Goal: Task Accomplishment & Management: Complete application form

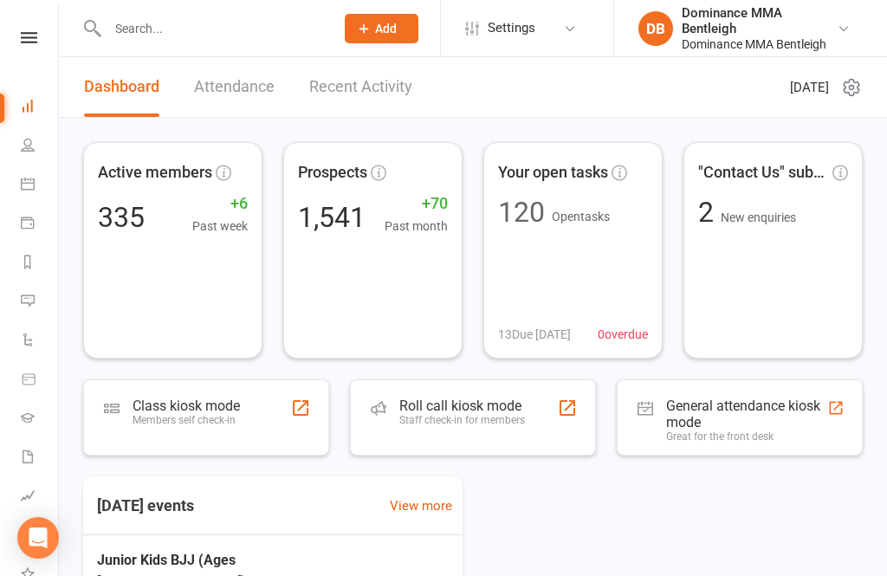
click at [234, 50] on div at bounding box center [202, 28] width 239 height 56
click at [252, 33] on input "text" at bounding box center [212, 28] width 220 height 24
type input "A"
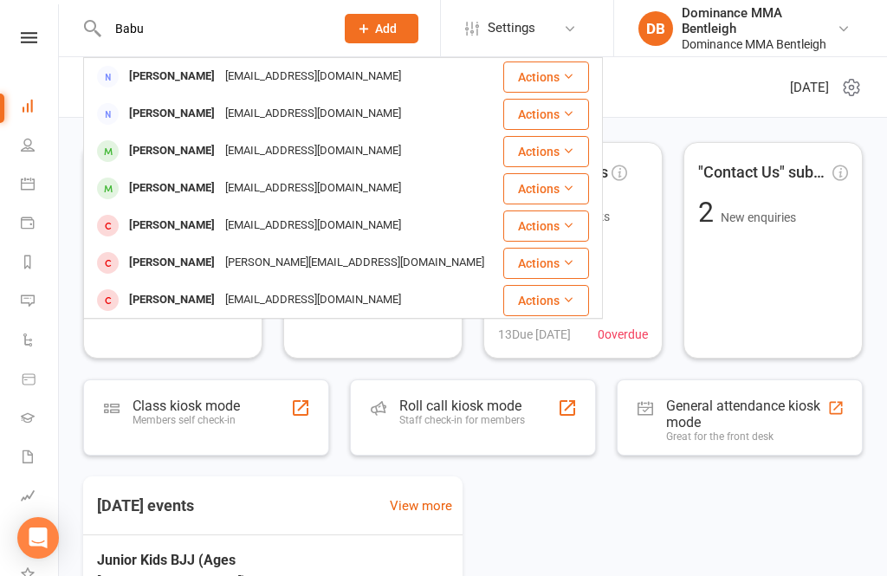
type input "Babu"
click at [195, 80] on div "[PERSON_NAME]" at bounding box center [172, 76] width 96 height 25
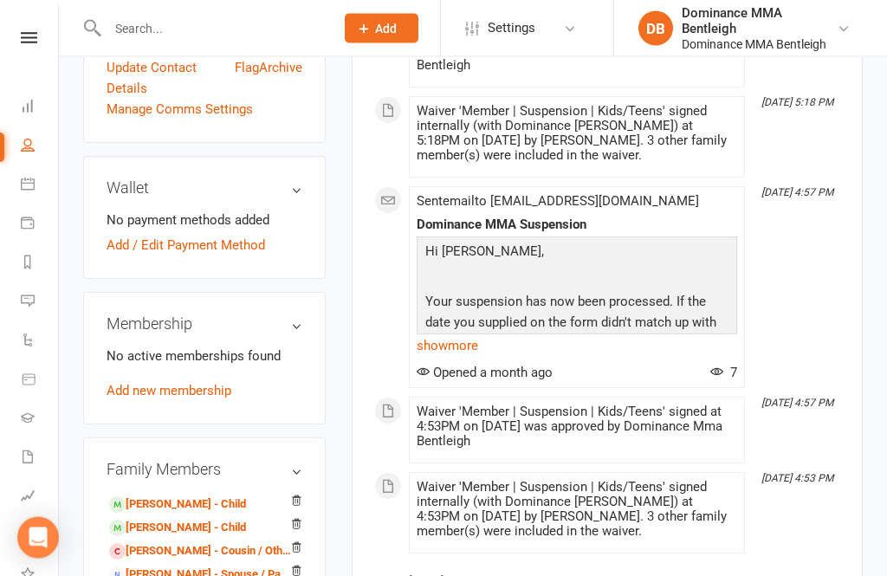
scroll to position [548, 0]
click at [223, 566] on link "[PERSON_NAME] - Spouse / Partner" at bounding box center [201, 575] width 184 height 18
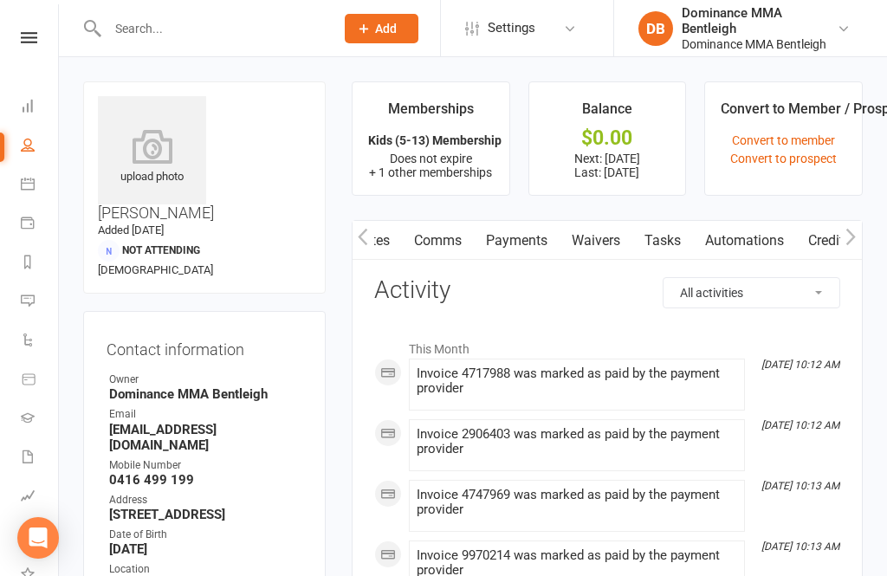
scroll to position [0, 81]
click at [594, 239] on link "Waivers" at bounding box center [594, 241] width 73 height 40
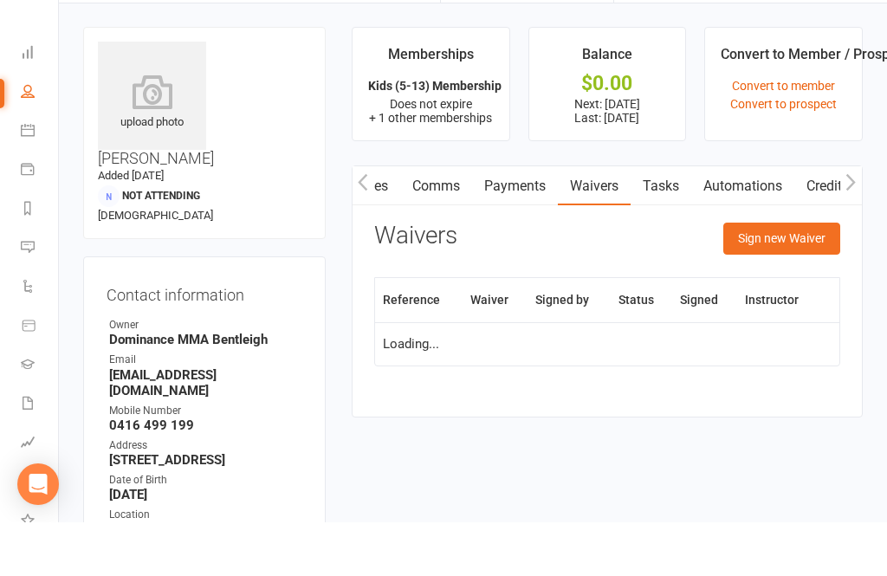
scroll to position [55, 0]
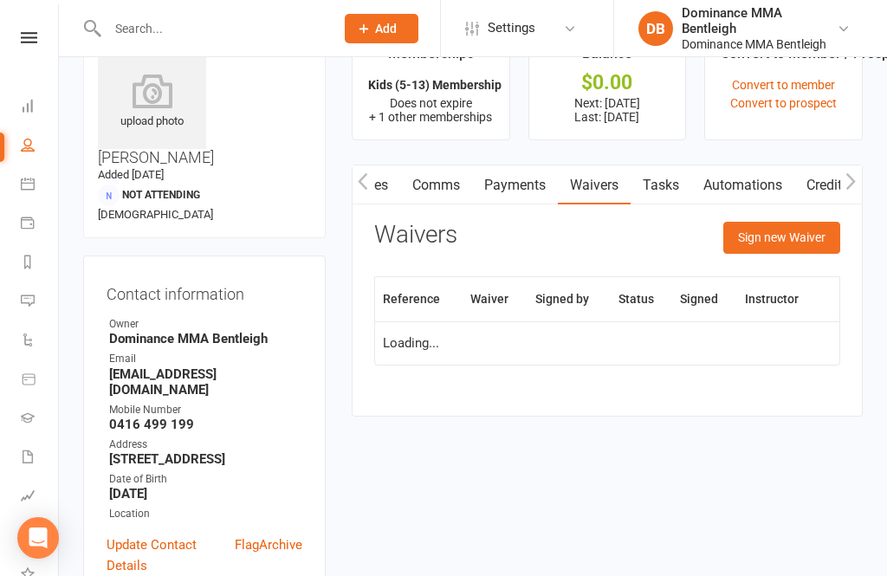
click at [802, 233] on button "Sign new Waiver" at bounding box center [781, 237] width 117 height 31
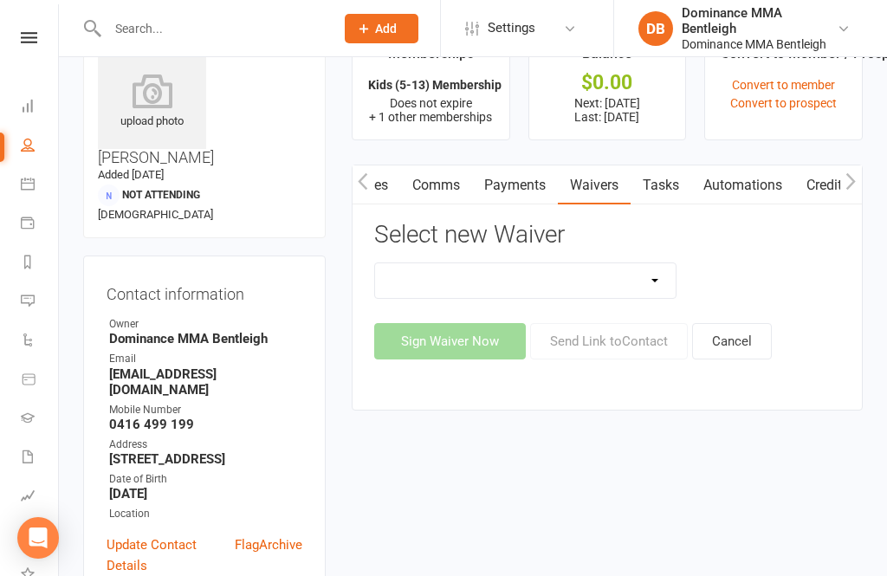
click at [651, 277] on select "DO NOT USE New Member Sign Up | Adults | Marketing Special DO NOT USE New Membe…" at bounding box center [525, 280] width 301 height 35
select select "7800"
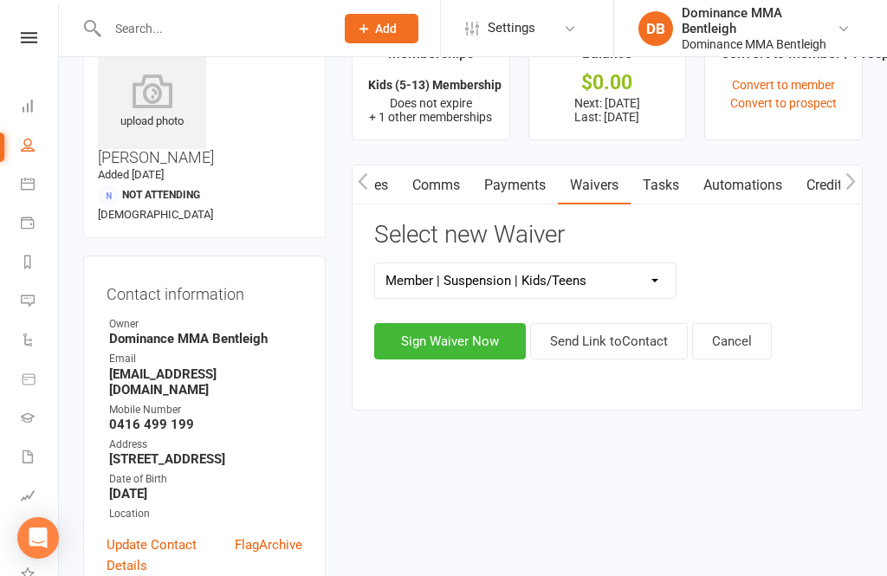
click at [473, 346] on button "Sign Waiver Now" at bounding box center [450, 341] width 152 height 36
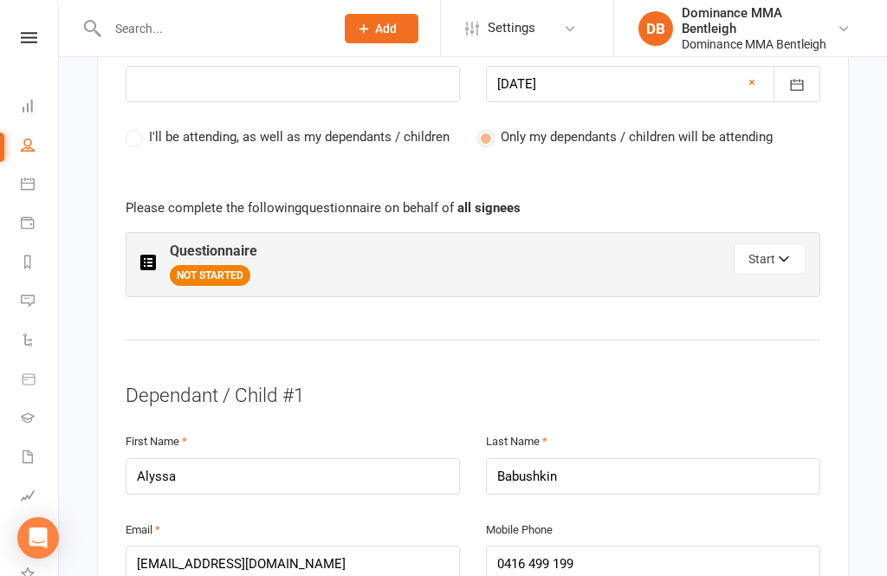
scroll to position [850, 0]
click at [744, 254] on button "Start" at bounding box center [770, 258] width 72 height 31
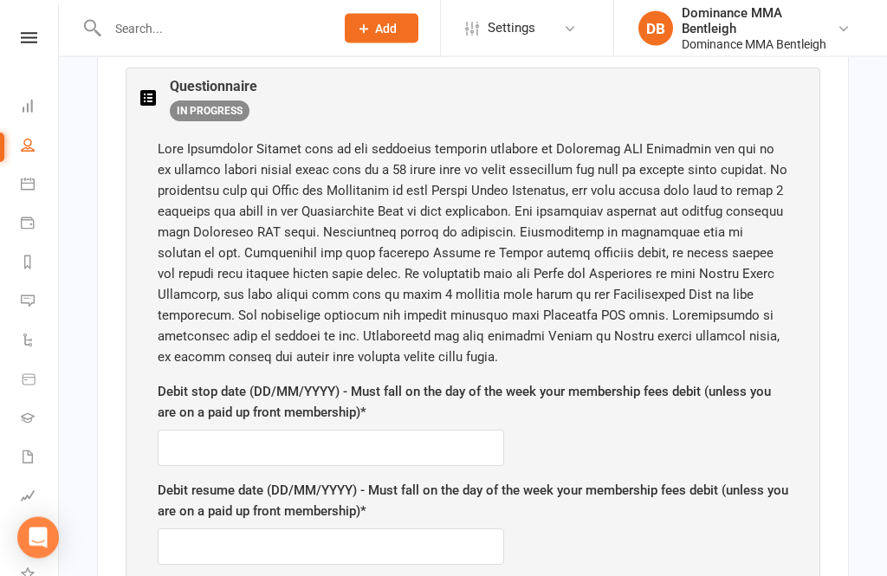
scroll to position [1015, 0]
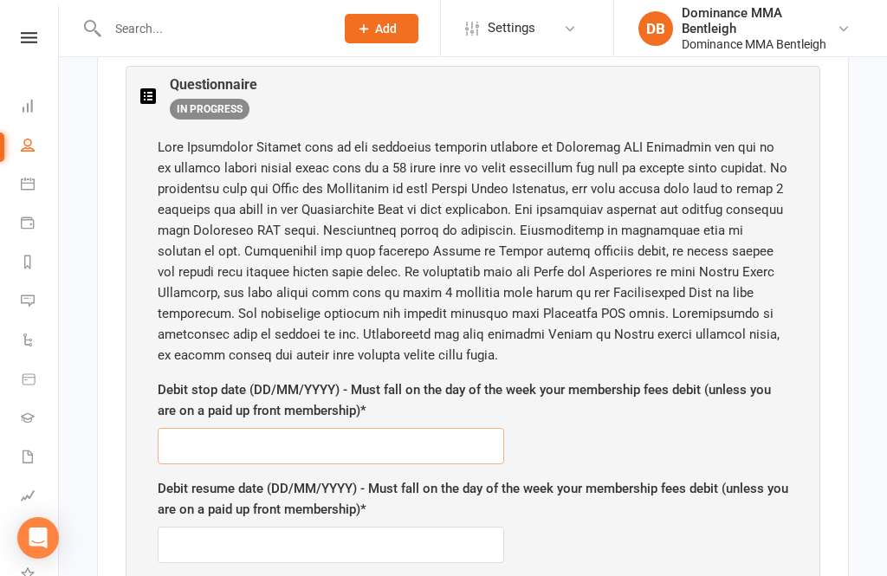
click at [408, 447] on input "text" at bounding box center [331, 446] width 346 height 36
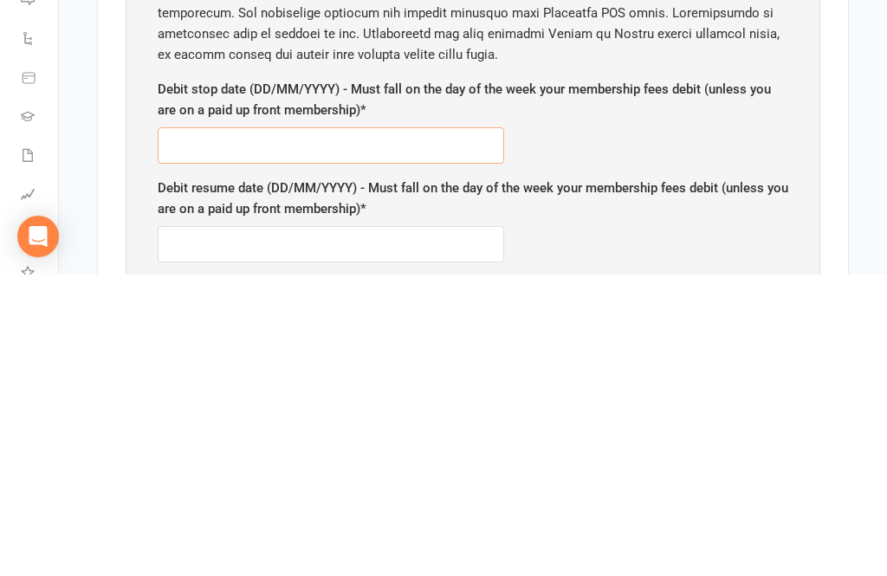
click at [380, 429] on input "text" at bounding box center [331, 447] width 346 height 36
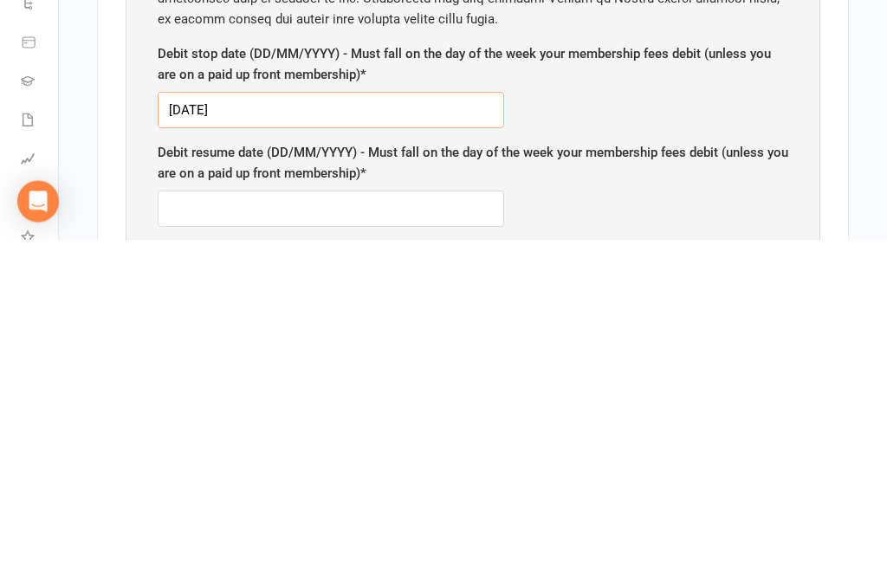
type input "[DATE]"
click at [399, 527] on input "text" at bounding box center [331, 545] width 346 height 36
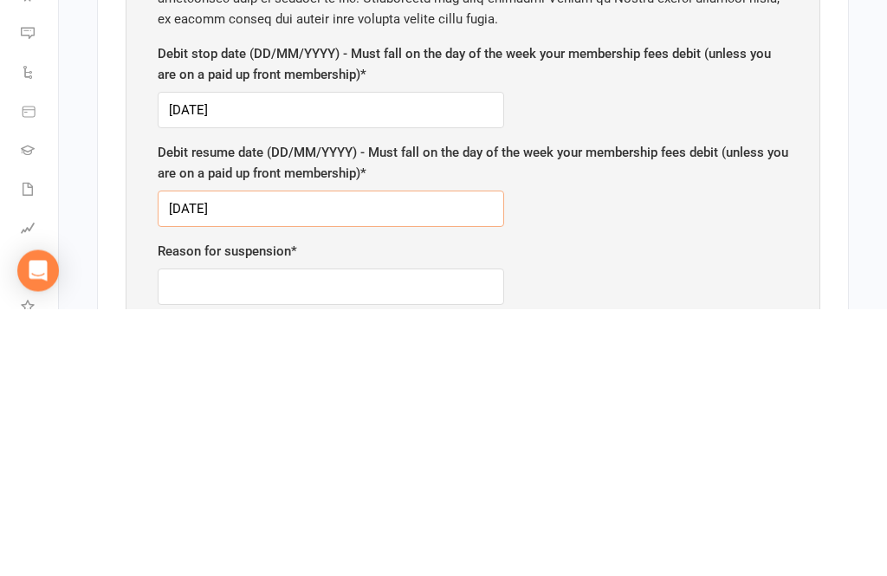
scroll to position [1101, 0]
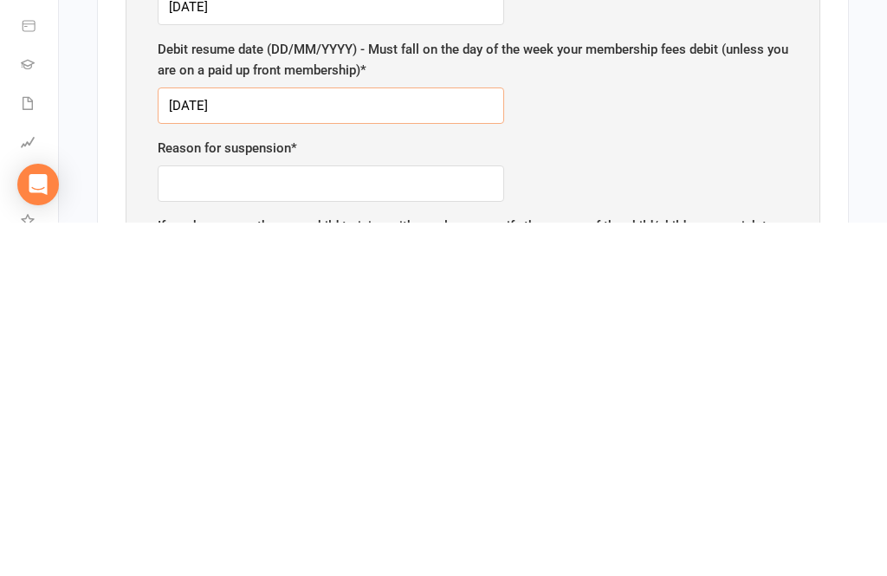
type input "[DATE]"
click at [426, 519] on input "text" at bounding box center [331, 537] width 346 height 36
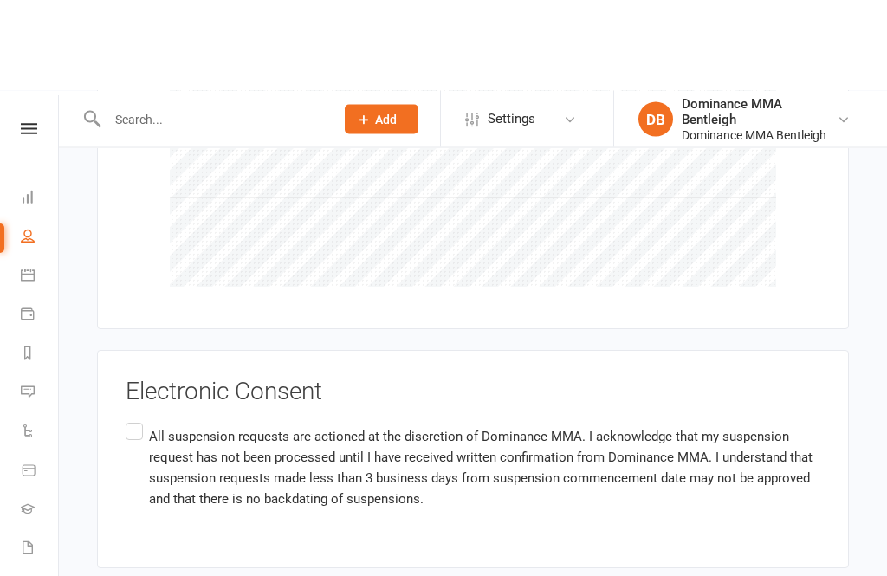
scroll to position [3237, 0]
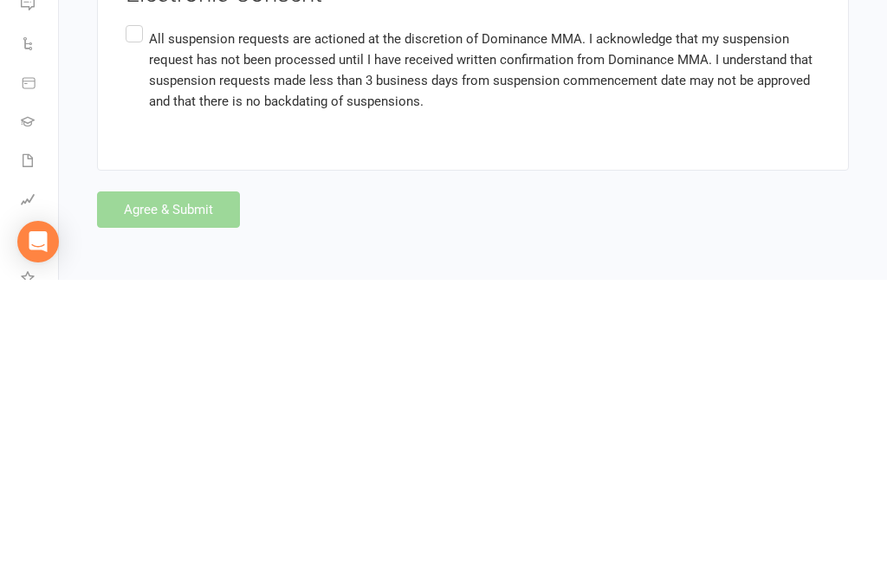
type input "Holidays"
click at [143, 318] on label "All suspension requests are actioned at the discretion of Dominance MMA. I ackn…" at bounding box center [473, 366] width 695 height 96
click at [137, 318] on input "All suspension requests are actioned at the discretion of Dominance MMA. I ackn…" at bounding box center [131, 318] width 11 height 0
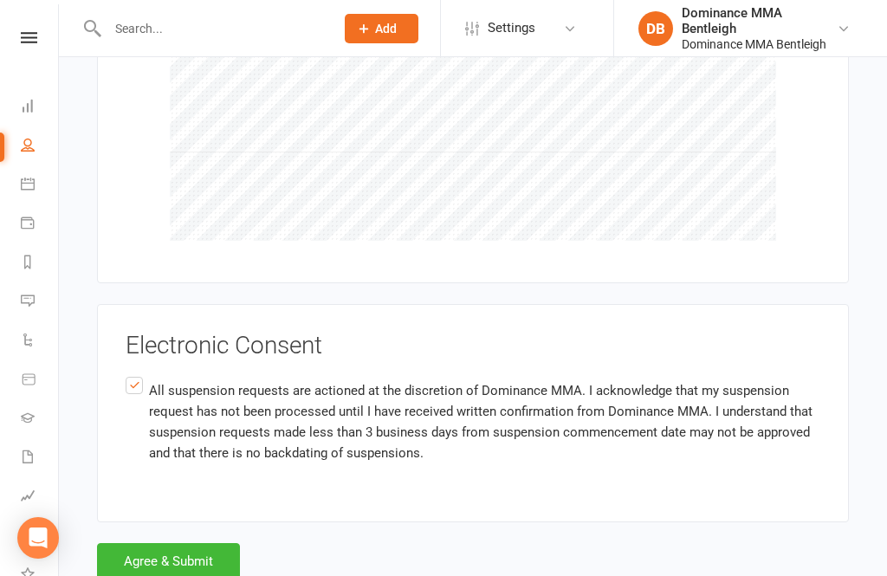
click at [222, 543] on button "Agree & Submit" at bounding box center [168, 561] width 143 height 36
